Goal: Task Accomplishment & Management: Use online tool/utility

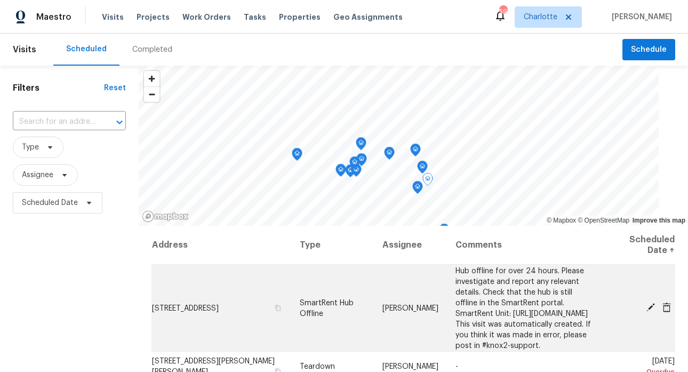
click at [212, 304] on span "638 Chipley Ave Apt 6, Charlotte, NC 28205" at bounding box center [185, 307] width 67 height 7
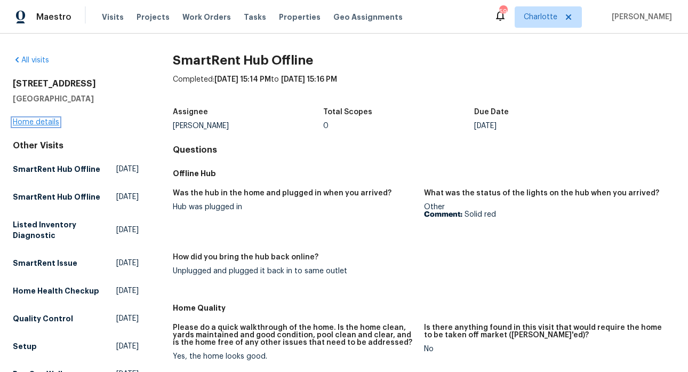
click at [53, 124] on link "Home details" at bounding box center [36, 121] width 46 height 7
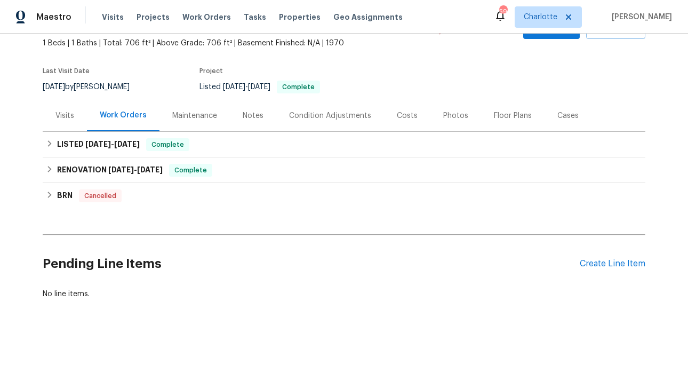
scroll to position [70, 0]
click at [622, 259] on div "Create Line Item" at bounding box center [613, 264] width 66 height 10
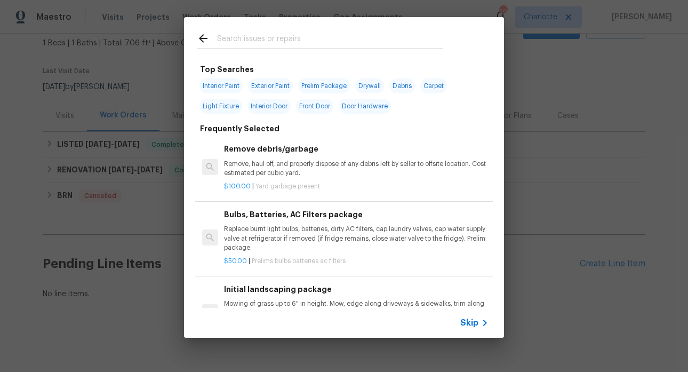
click at [230, 34] on input "text" at bounding box center [330, 40] width 226 height 16
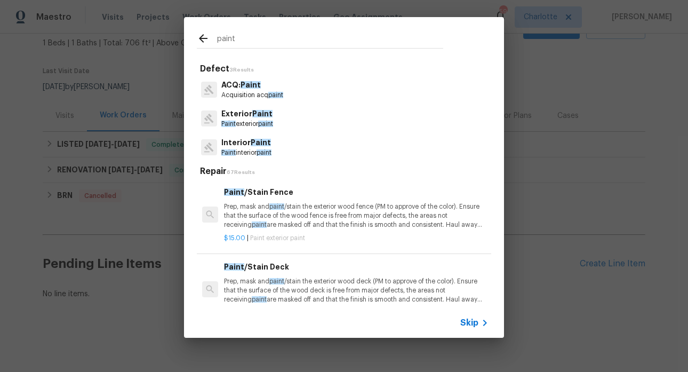
type input "paint"
click at [249, 94] on p "Acquisition acq paint" at bounding box center [252, 95] width 62 height 9
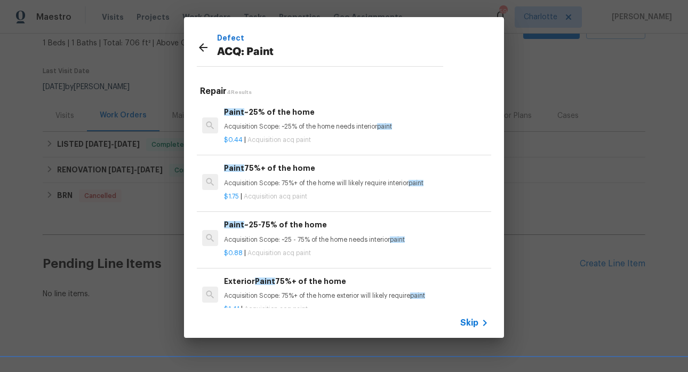
click at [201, 50] on icon at bounding box center [203, 47] width 9 height 9
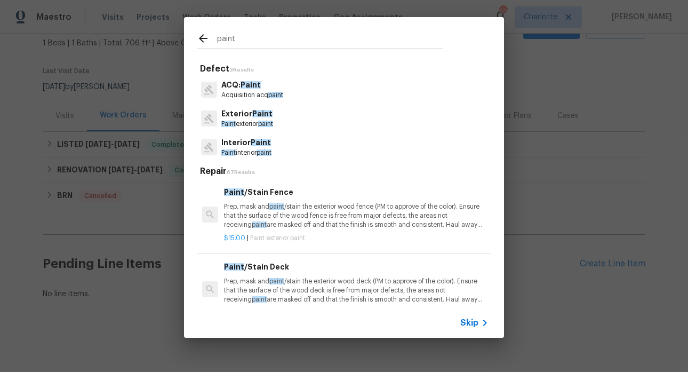
click at [228, 38] on input "paint" at bounding box center [330, 40] width 226 height 16
click at [251, 37] on input "paint" at bounding box center [330, 40] width 226 height 16
drag, startPoint x: 251, startPoint y: 37, endPoint x: 213, endPoint y: 43, distance: 38.8
click at [213, 43] on div "paint" at bounding box center [320, 40] width 246 height 16
drag, startPoint x: 251, startPoint y: 38, endPoint x: 189, endPoint y: 44, distance: 62.7
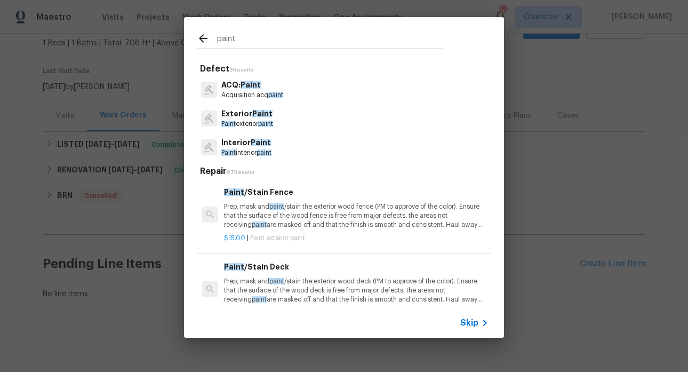
click at [189, 44] on div "paint" at bounding box center [320, 38] width 272 height 42
drag, startPoint x: 239, startPoint y: 39, endPoint x: 202, endPoint y: 38, distance: 36.8
click at [202, 38] on div "paint" at bounding box center [320, 40] width 246 height 16
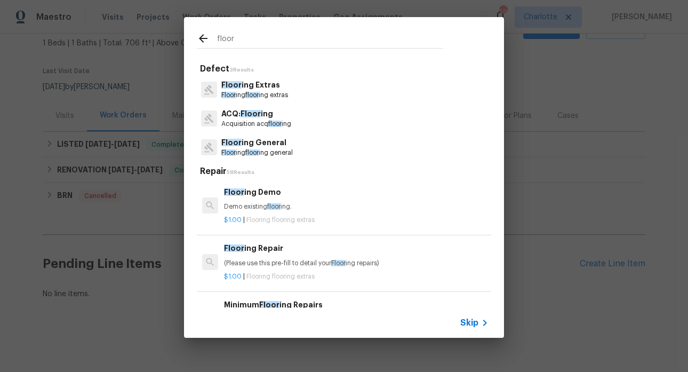
type input "floor"
click at [265, 119] on p "ACQ: Floor ing" at bounding box center [256, 113] width 70 height 11
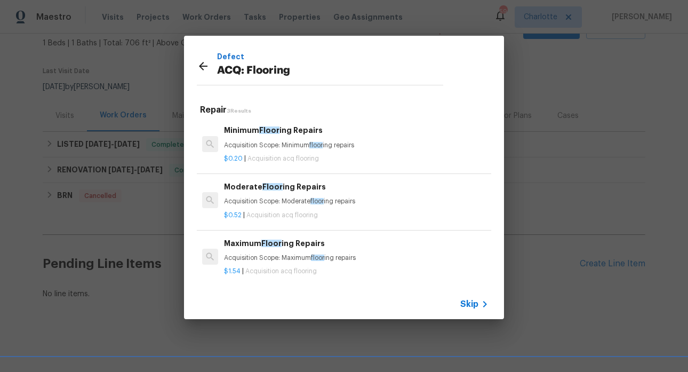
click at [202, 65] on icon at bounding box center [203, 66] width 9 height 9
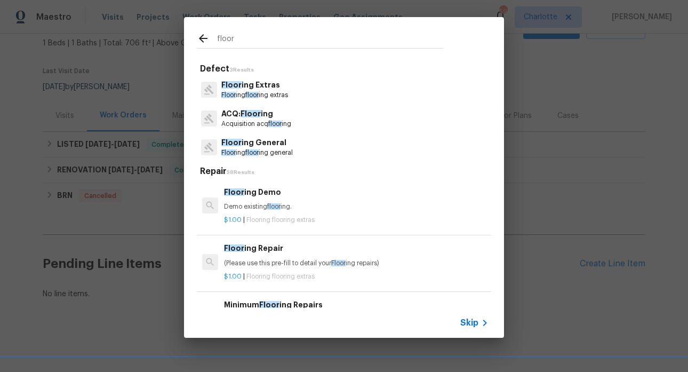
click at [202, 41] on icon at bounding box center [203, 38] width 9 height 9
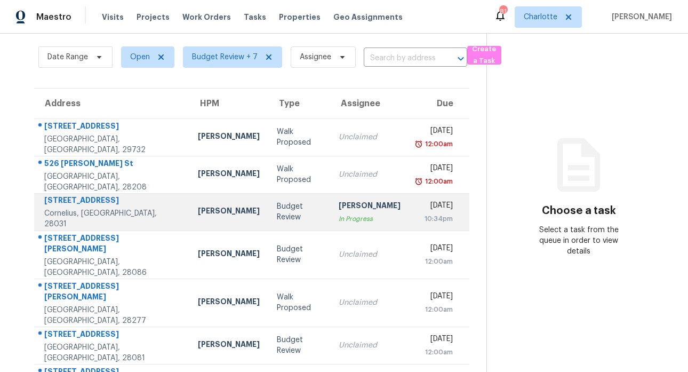
scroll to position [60, 0]
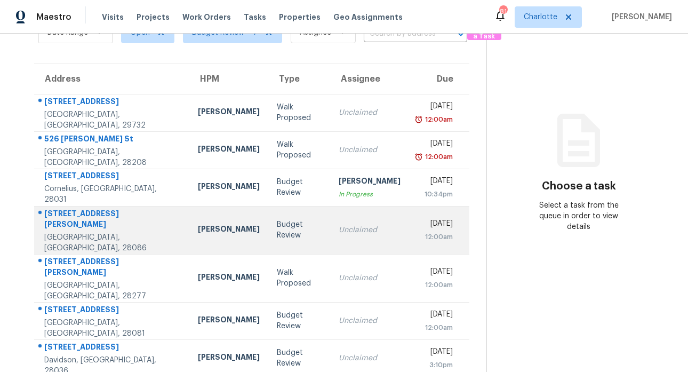
click at [77, 218] on div "[STREET_ADDRESS][PERSON_NAME]" at bounding box center [112, 220] width 137 height 24
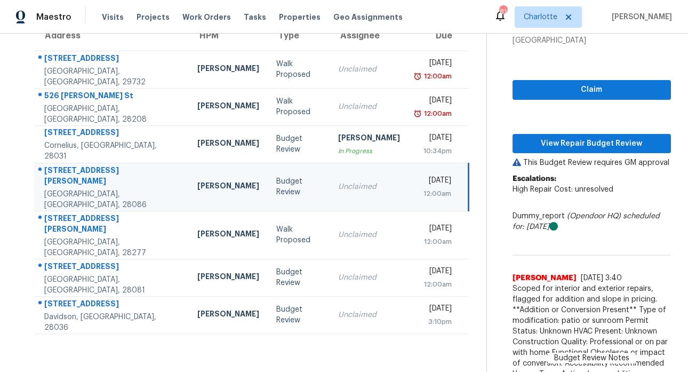
scroll to position [102, 0]
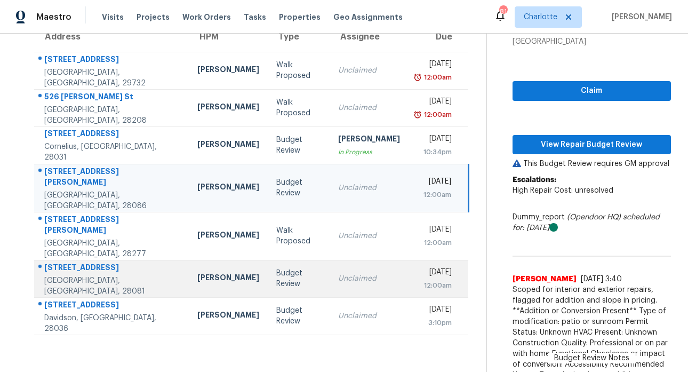
click at [91, 262] on div "115 Northcrest Dr" at bounding box center [112, 268] width 136 height 13
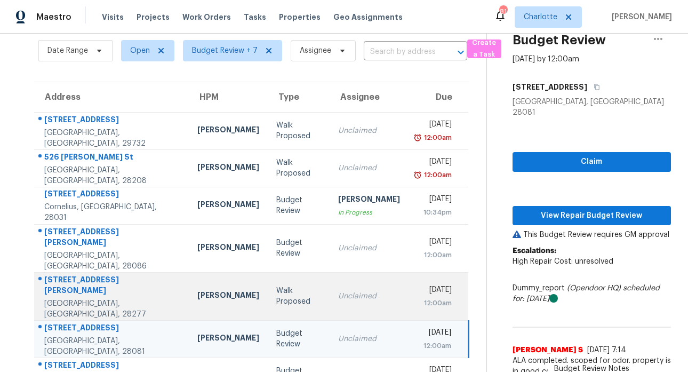
scroll to position [60, 0]
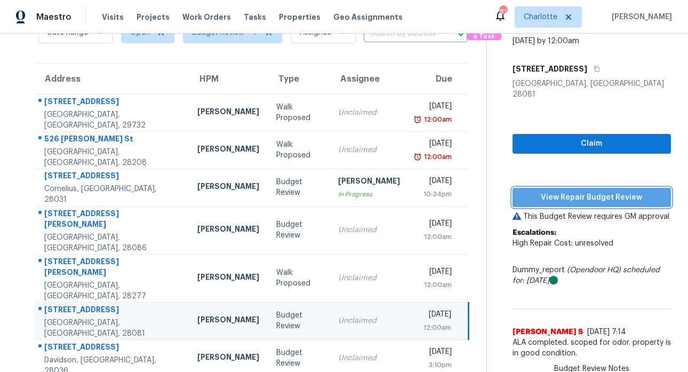
click at [607, 191] on span "View Repair Budget Review" at bounding box center [591, 197] width 141 height 13
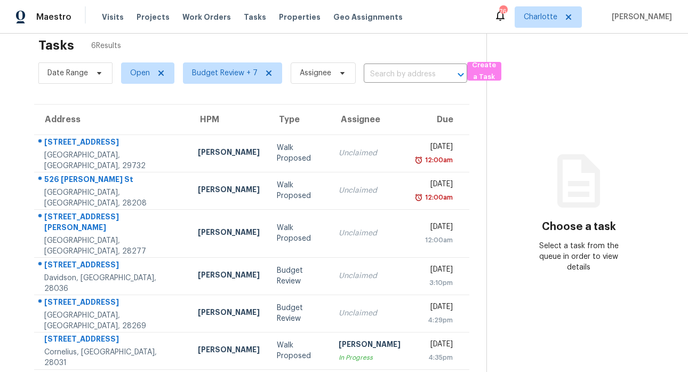
scroll to position [42, 0]
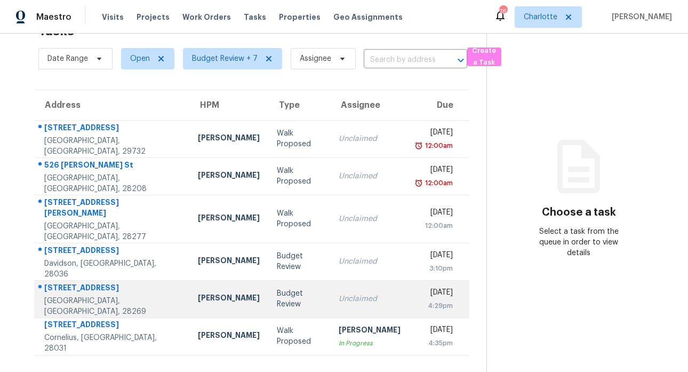
click at [94, 282] on div "[STREET_ADDRESS]" at bounding box center [112, 288] width 137 height 13
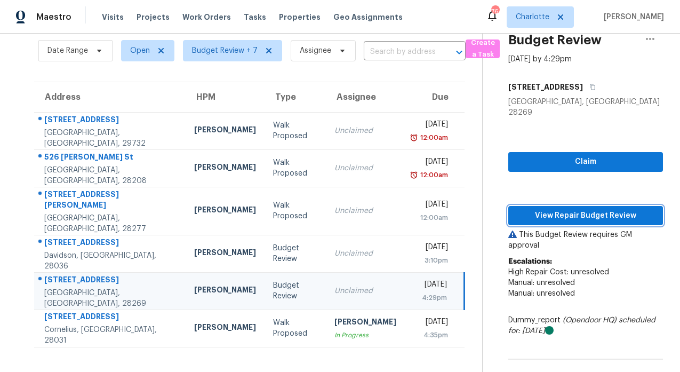
click at [561, 209] on span "View Repair Budget Review" at bounding box center [586, 215] width 138 height 13
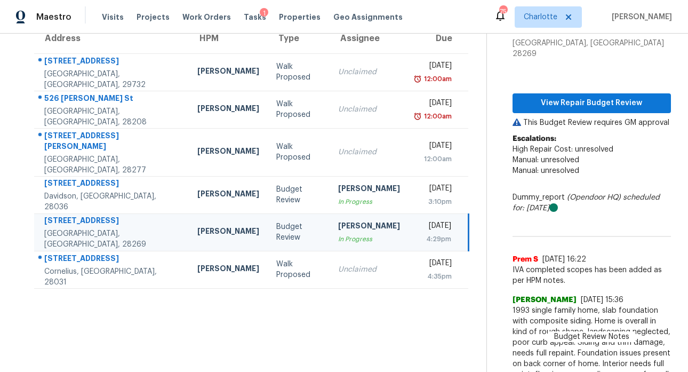
scroll to position [106, 0]
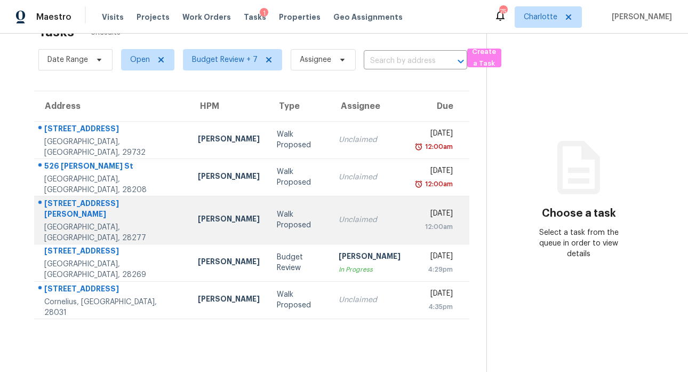
scroll to position [42, 0]
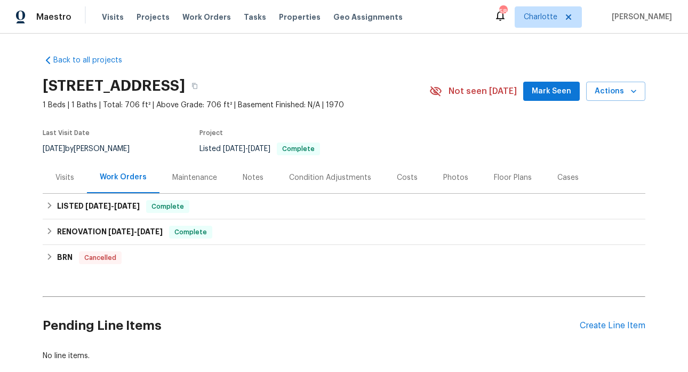
scroll to position [70, 0]
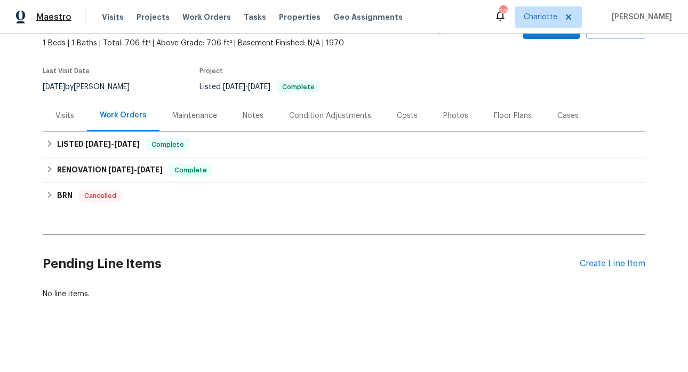
click at [52, 13] on span "Maestro" at bounding box center [53, 17] width 35 height 11
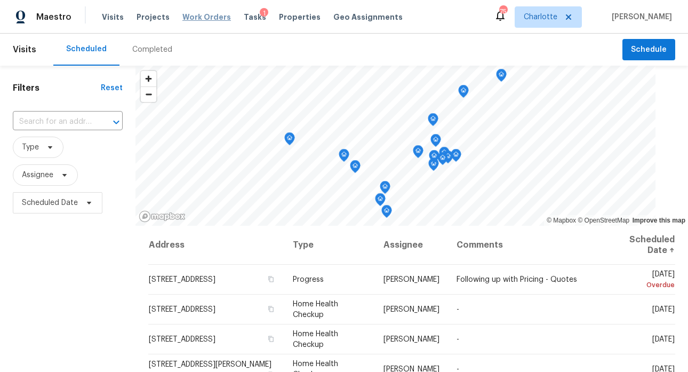
click at [192, 19] on span "Work Orders" at bounding box center [206, 17] width 49 height 11
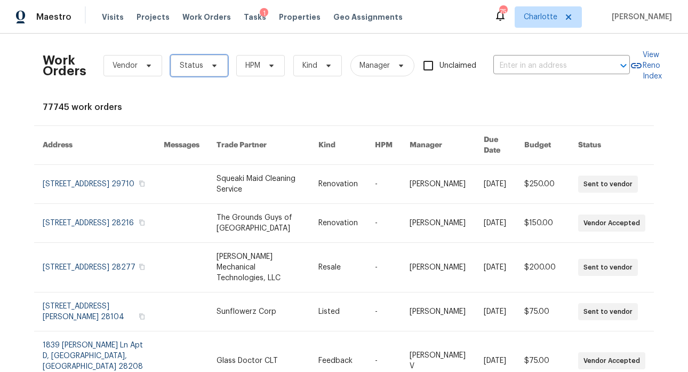
click at [196, 62] on span "Status" at bounding box center [191, 65] width 23 height 11
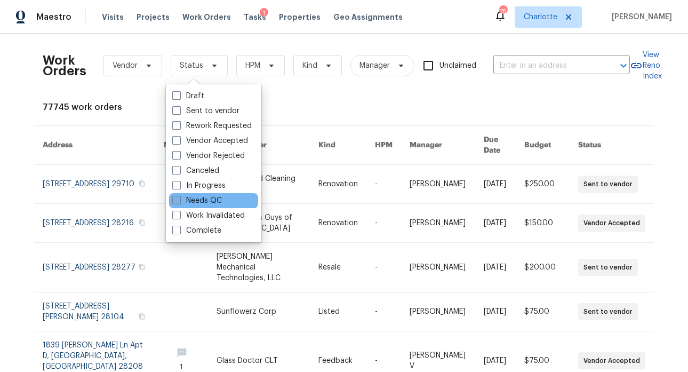
click at [208, 197] on label "Needs QC" at bounding box center [197, 200] width 50 height 11
click at [179, 197] on input "Needs QC" at bounding box center [175, 198] width 7 height 7
checkbox input "true"
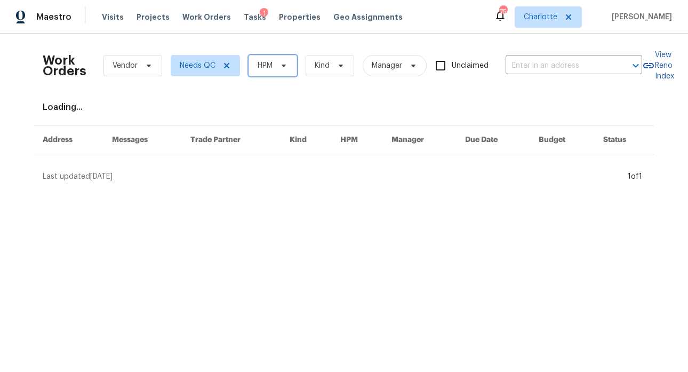
click at [268, 63] on span "HPM" at bounding box center [265, 65] width 15 height 11
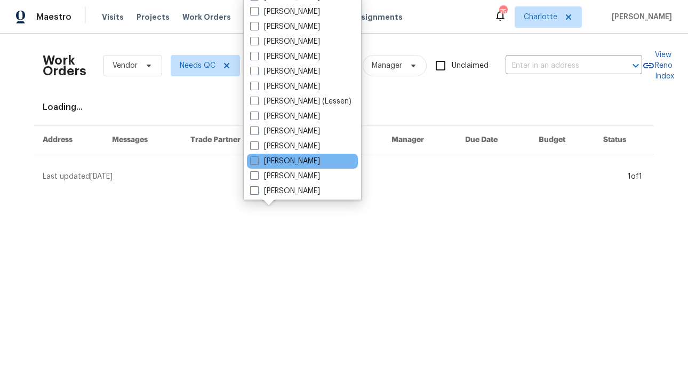
scroll to position [132, 0]
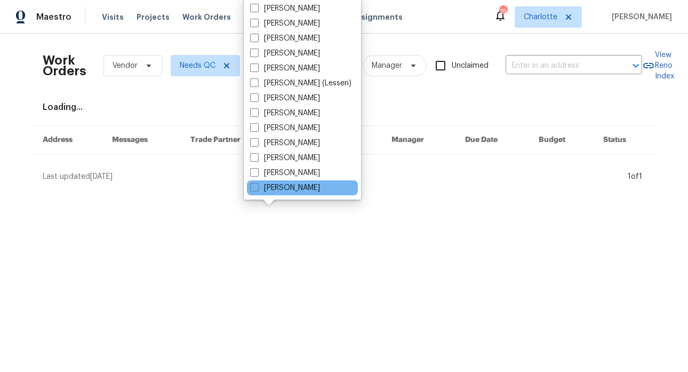
click at [293, 194] on div "[PERSON_NAME]" at bounding box center [302, 187] width 111 height 15
click at [297, 188] on label "[PERSON_NAME]" at bounding box center [285, 187] width 70 height 11
click at [257, 188] on input "[PERSON_NAME]" at bounding box center [253, 185] width 7 height 7
checkbox input "true"
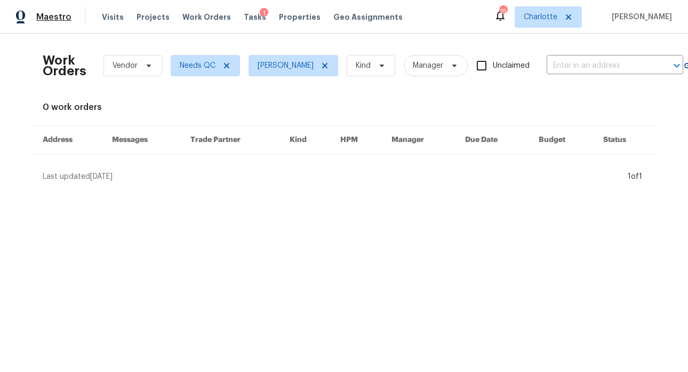
click at [55, 16] on span "Maestro" at bounding box center [53, 17] width 35 height 11
